Goal: Register for event/course

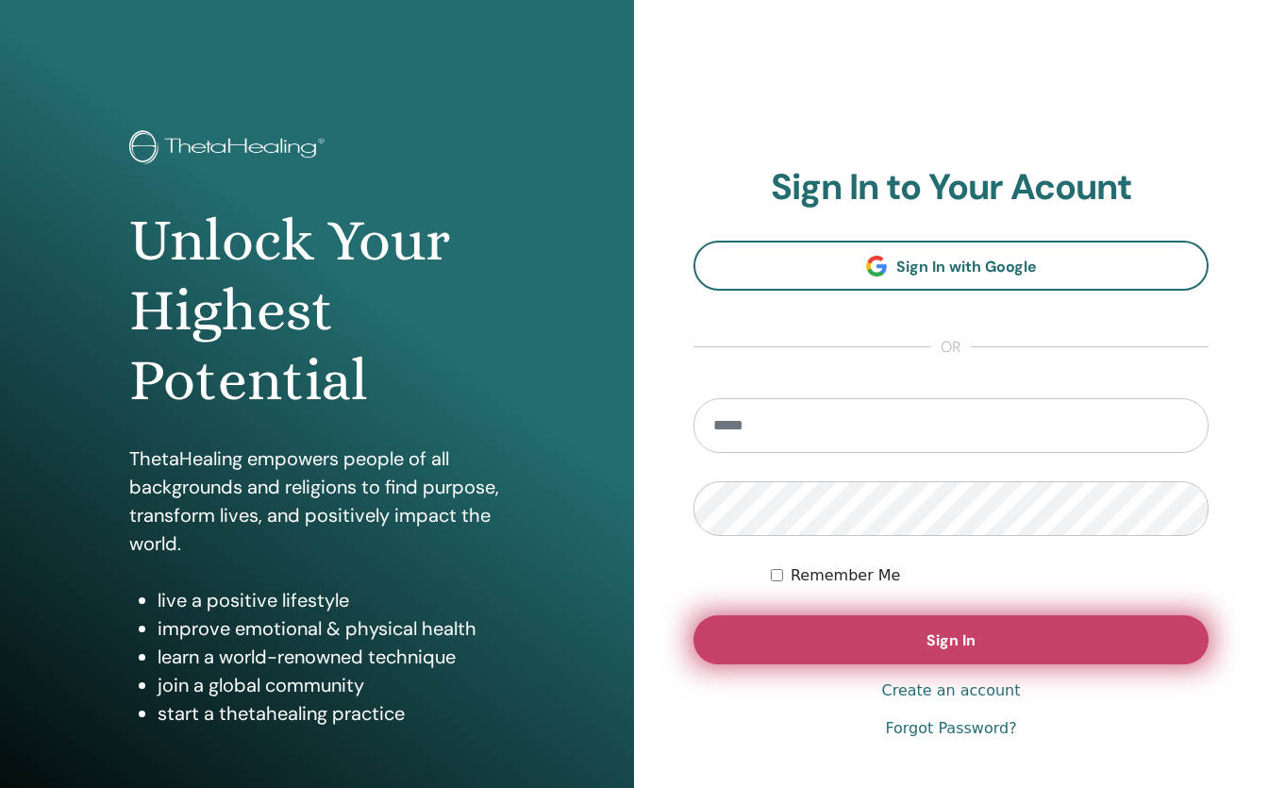
type input "**********"
click at [964, 637] on span "Sign In" at bounding box center [950, 640] width 49 height 20
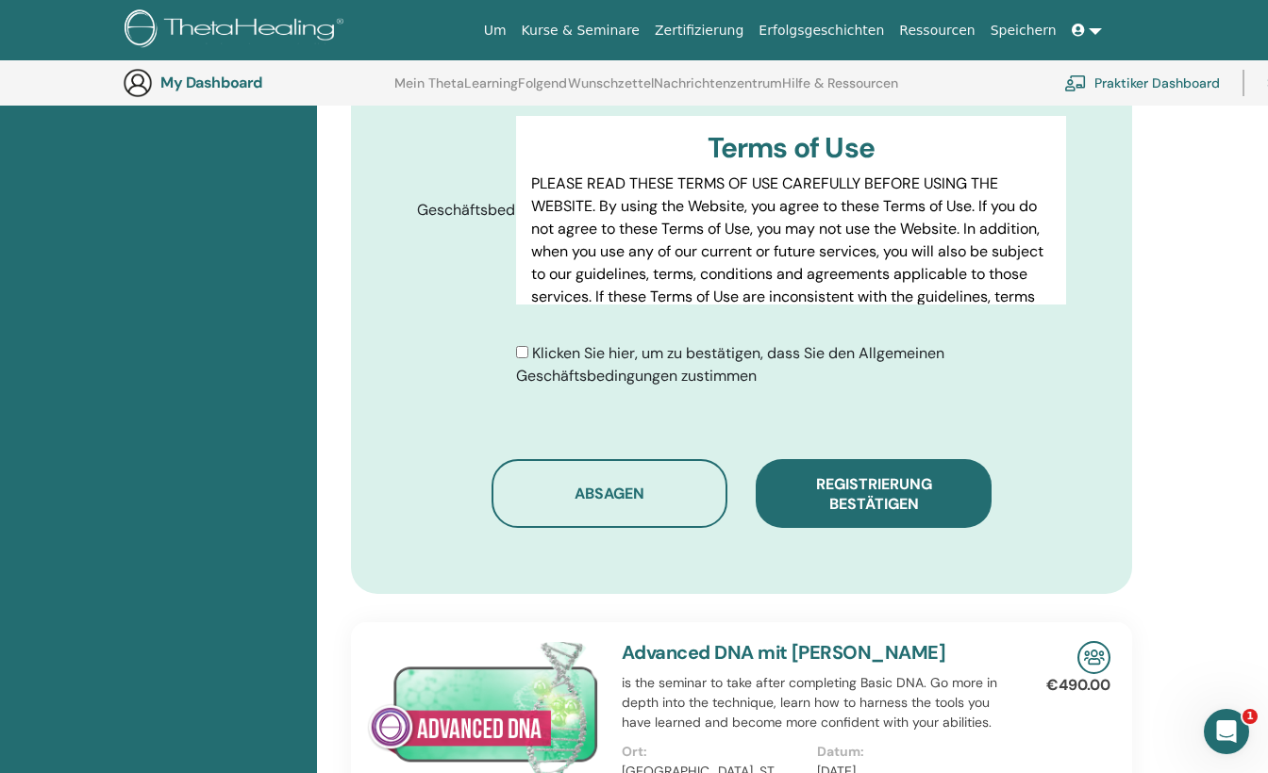
scroll to position [988, 0]
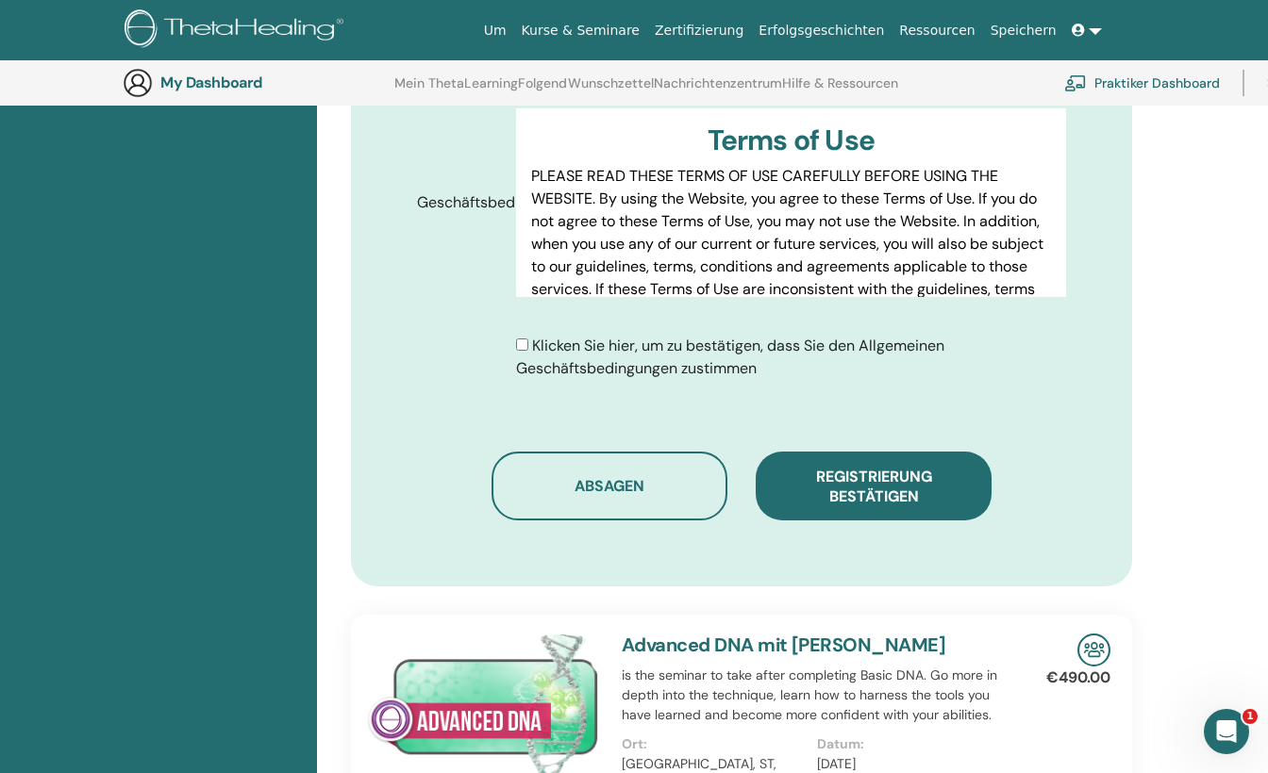
click at [520, 335] on div "Klicken Sie hier, um zu bestätigen, dass Sie den Allgemeinen Geschäftsbedingung…" at bounding box center [791, 357] width 550 height 45
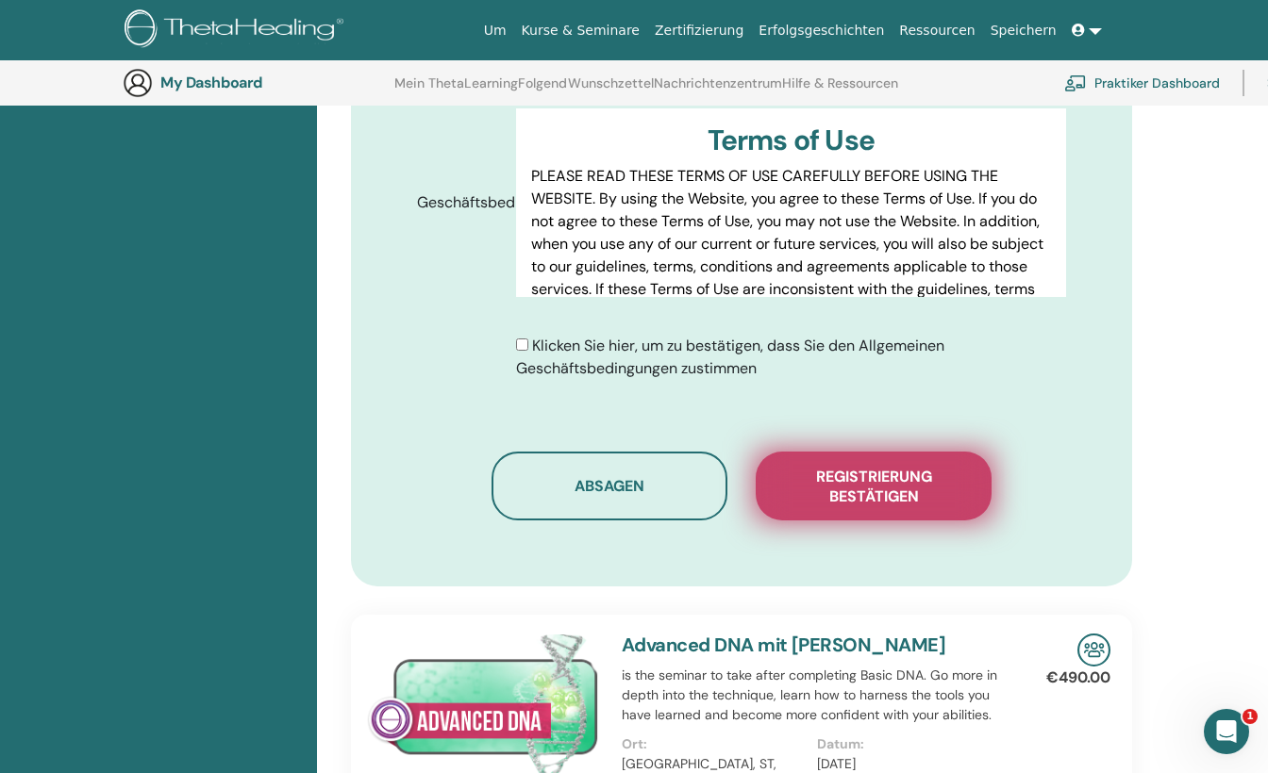
click at [907, 467] on span "Registrierung bestätigen" at bounding box center [873, 487] width 189 height 40
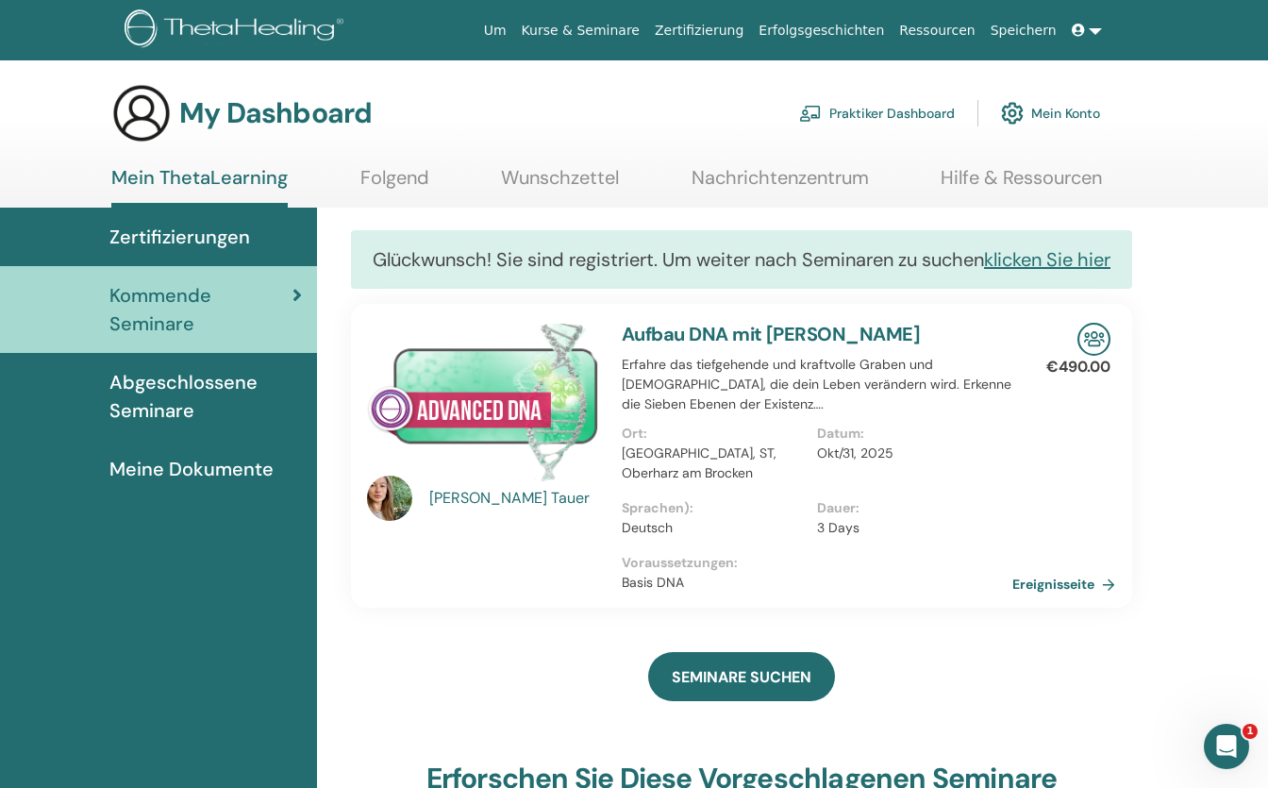
click at [236, 172] on link "Mein ThetaLearning" at bounding box center [199, 186] width 176 height 41
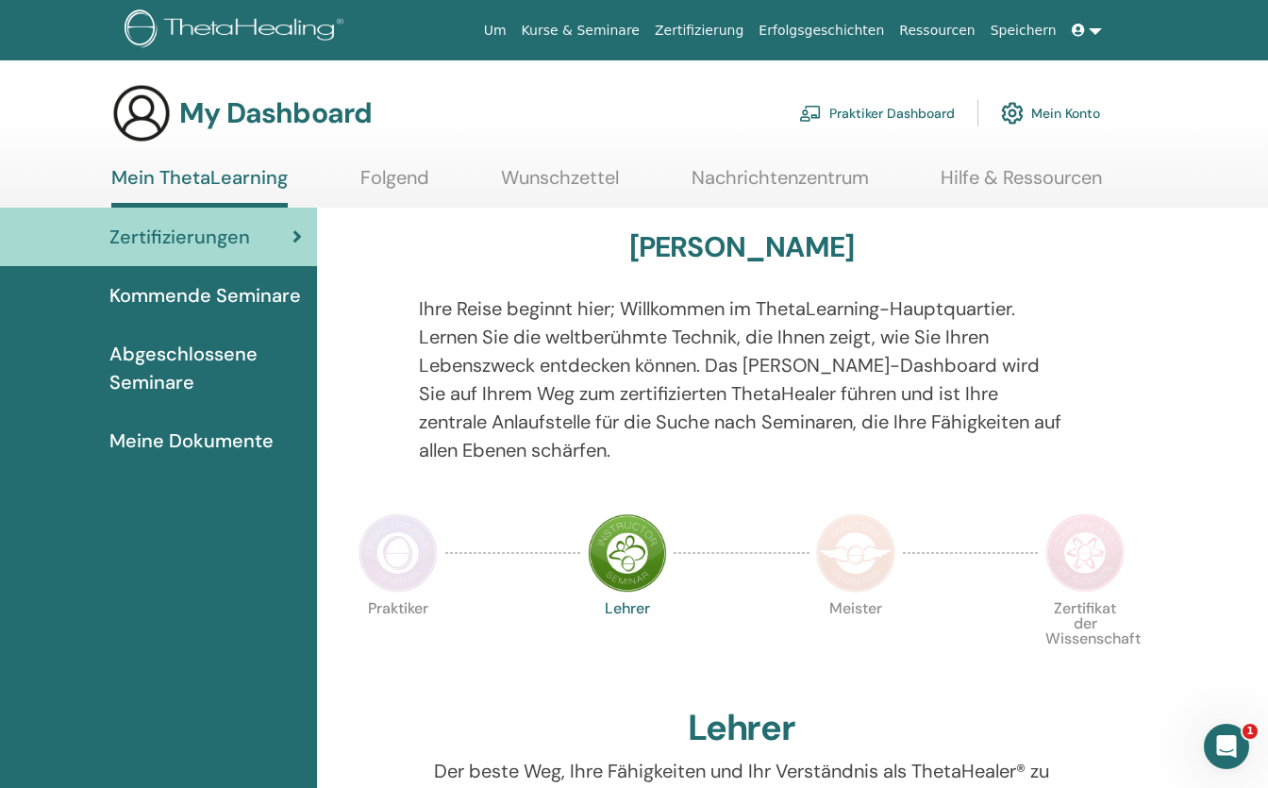
click at [407, 177] on link "Folgend" at bounding box center [394, 184] width 69 height 37
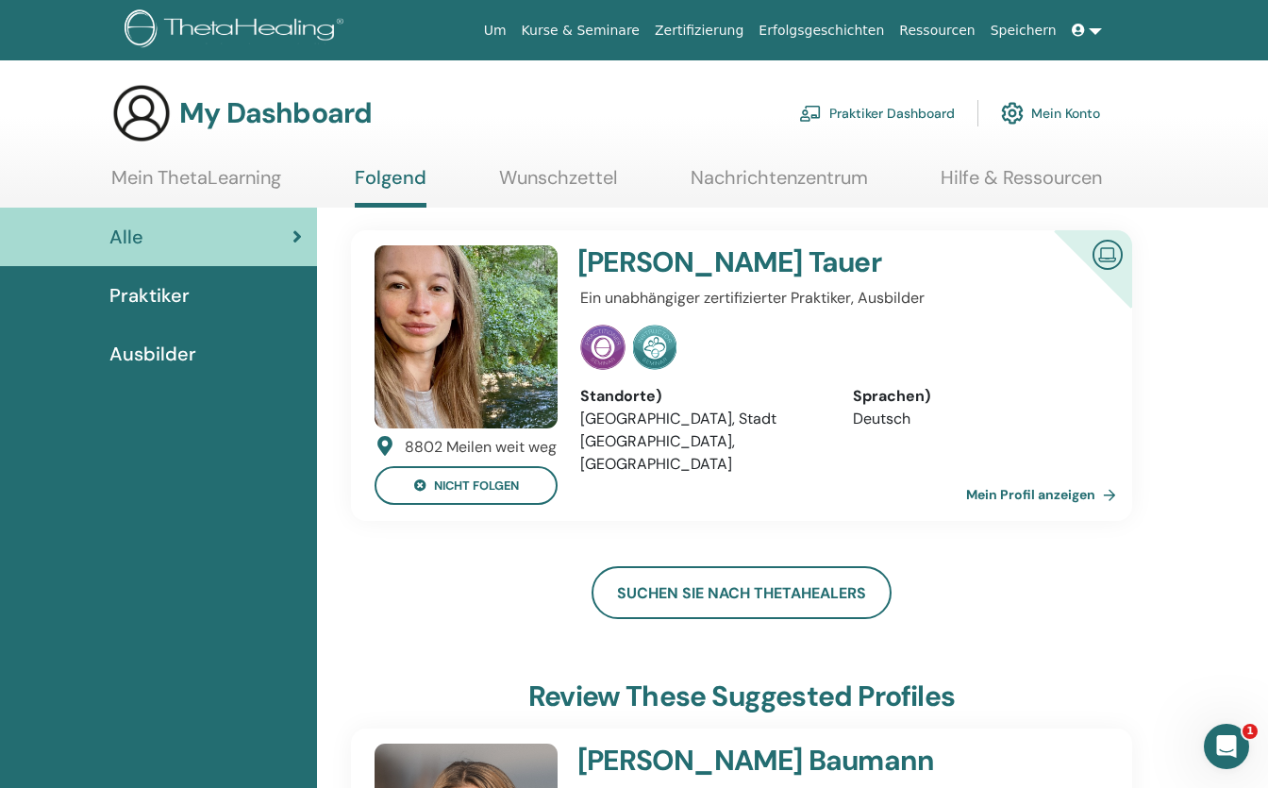
click at [553, 177] on link "Wunschzettel" at bounding box center [558, 184] width 118 height 37
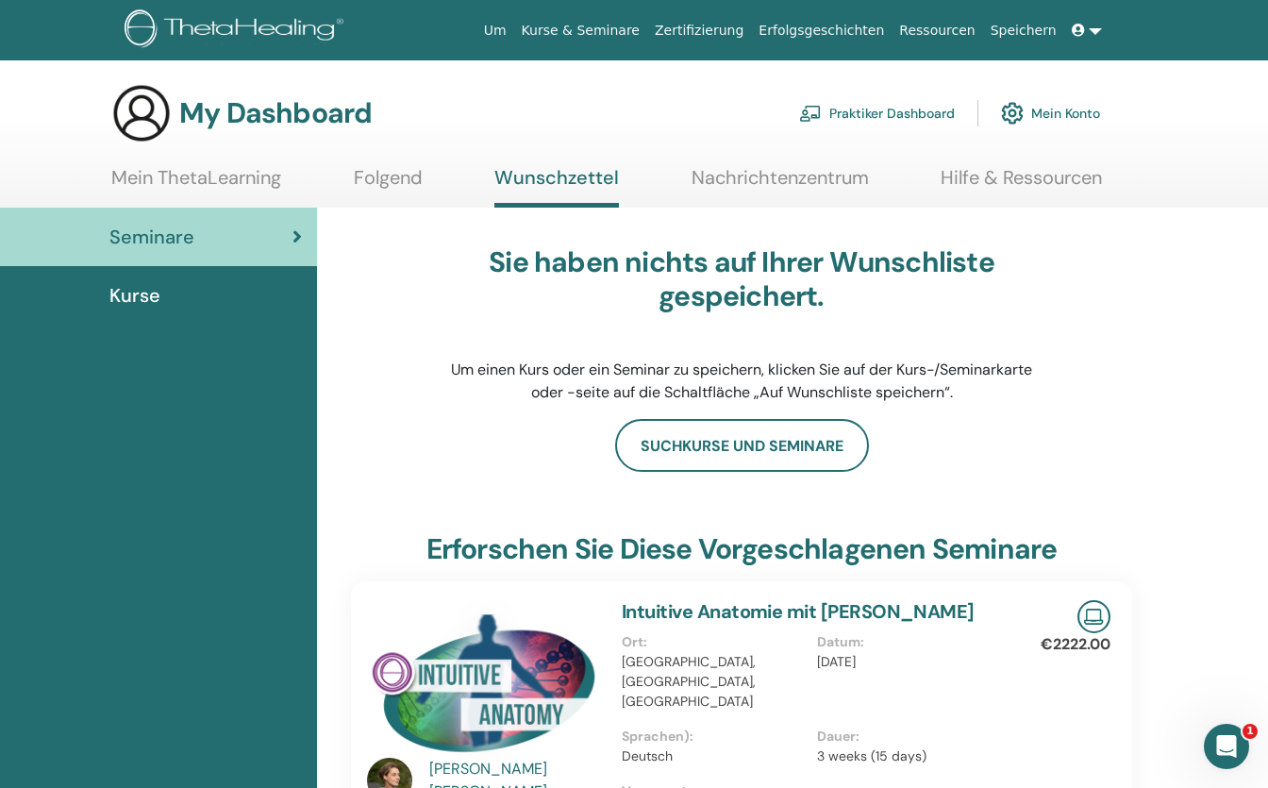
click at [773, 166] on link "Nachrichtenzentrum" at bounding box center [779, 184] width 177 height 37
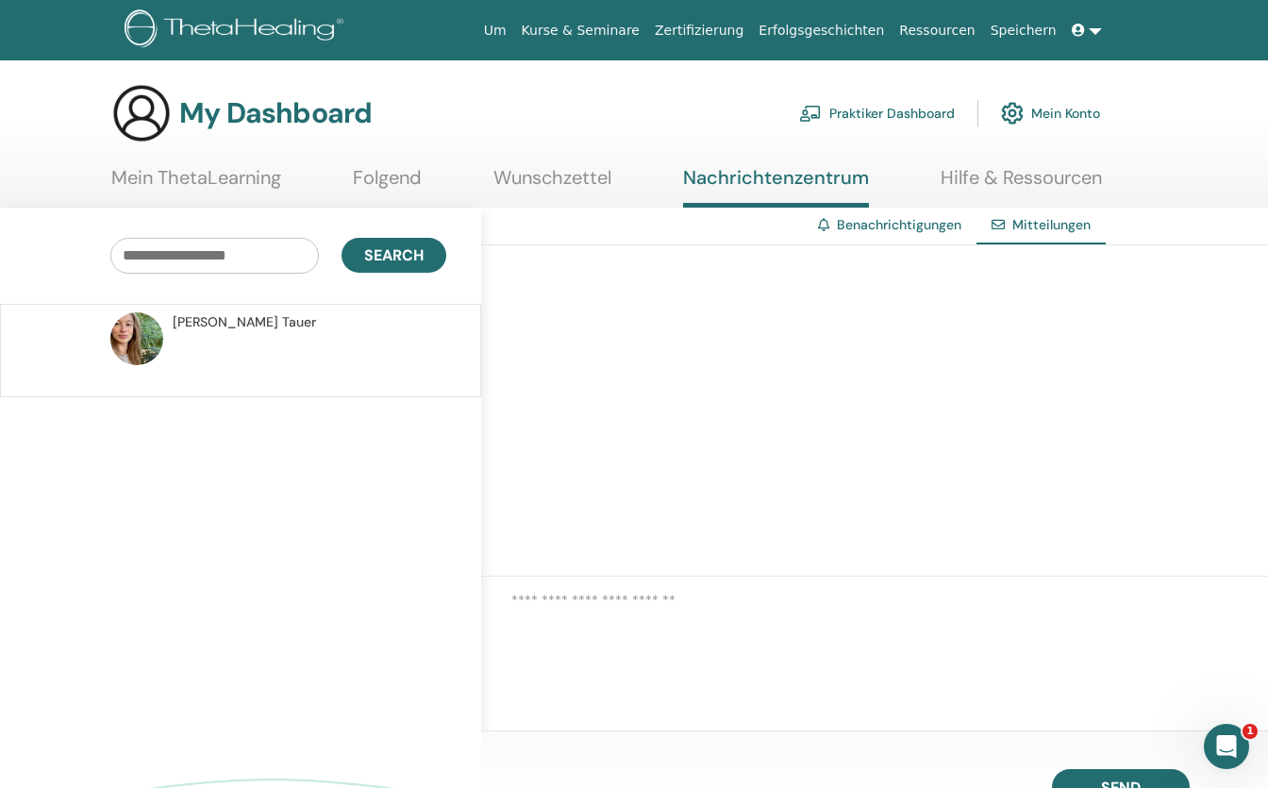
click at [1016, 174] on link "Hilfe & Ressourcen" at bounding box center [1020, 184] width 161 height 37
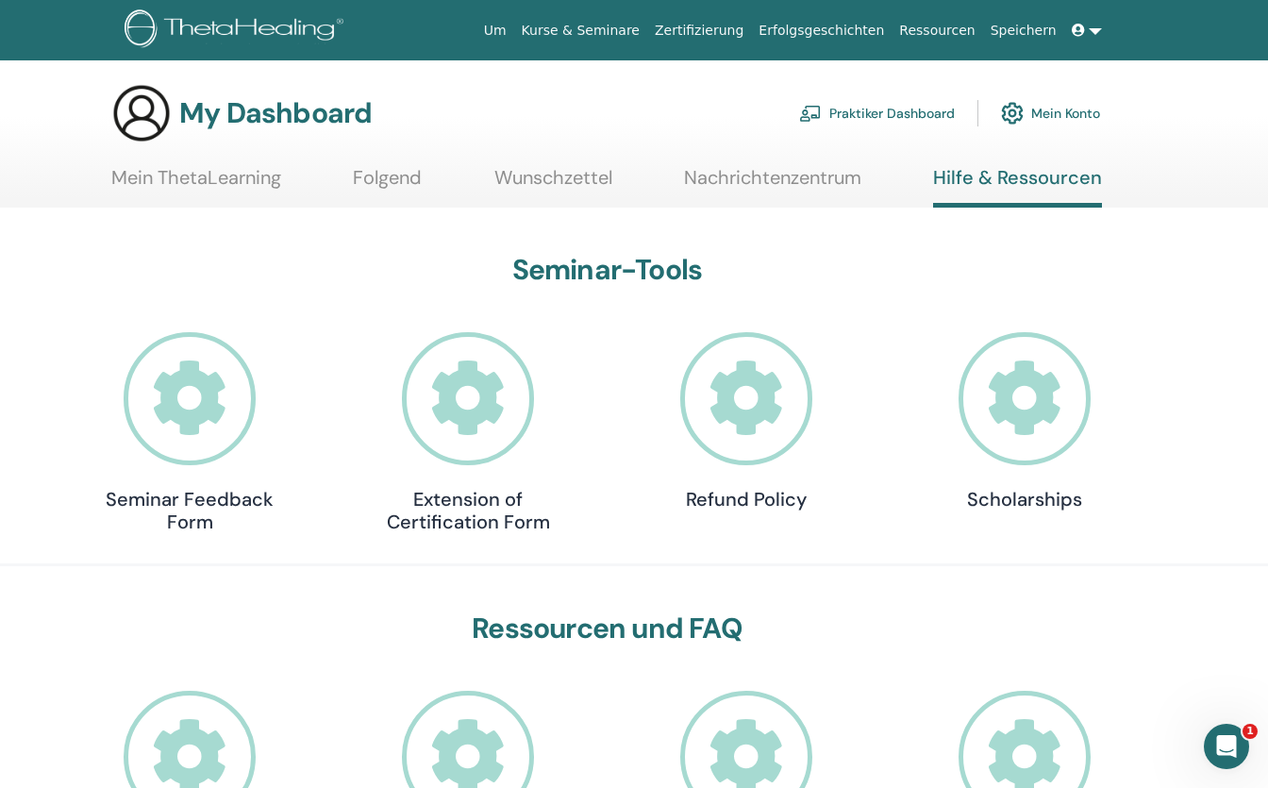
click at [234, 21] on img at bounding box center [236, 30] width 225 height 42
